Goal: Use online tool/utility: Utilize a website feature to perform a specific function

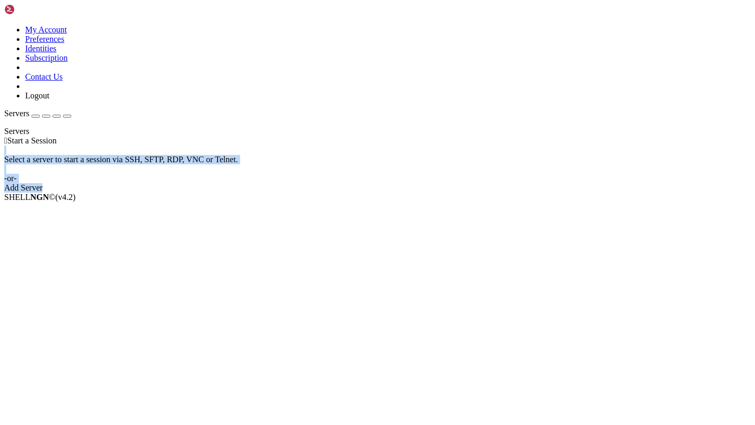
drag, startPoint x: 365, startPoint y: 118, endPoint x: 487, endPoint y: 243, distance: 174.5
click at [487, 193] on div " Start a Session Select a server to start a session via SSH, SFTP, RDP, VNC or…" at bounding box center [377, 164] width 746 height 57
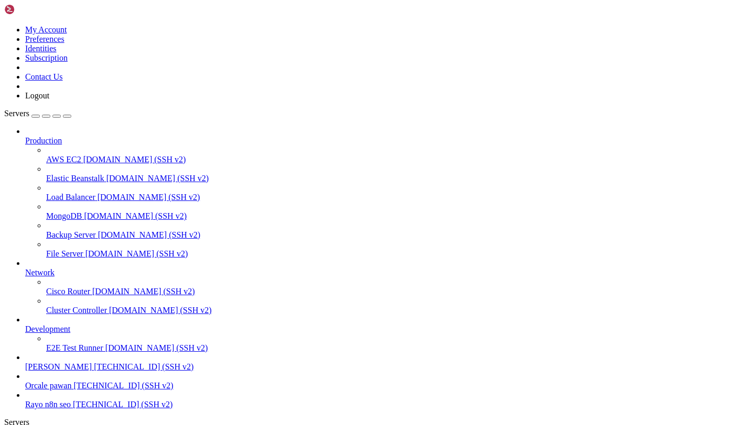
scroll to position [53, 0]
drag, startPoint x: 7, startPoint y: 632, endPoint x: 36, endPoint y: 668, distance: 45.8
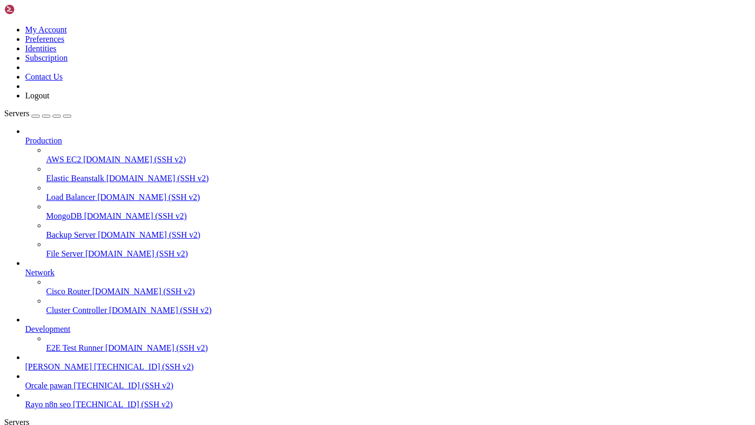
scroll to position [26, 0]
